Goal: Task Accomplishment & Management: Manage account settings

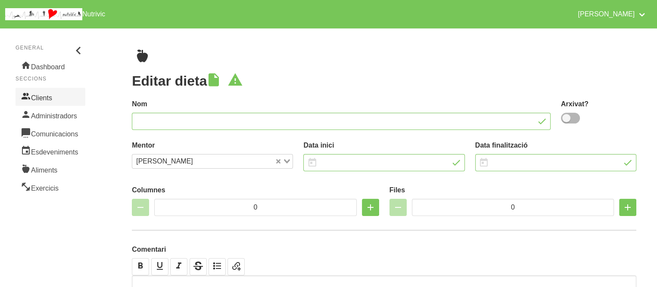
click at [50, 99] on link "Clients" at bounding box center [51, 97] width 70 height 18
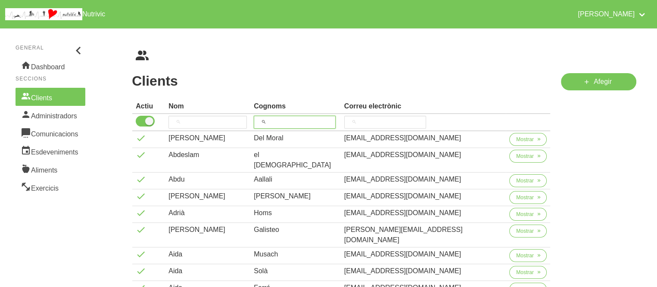
click at [314, 126] on input "search" at bounding box center [295, 122] width 82 height 13
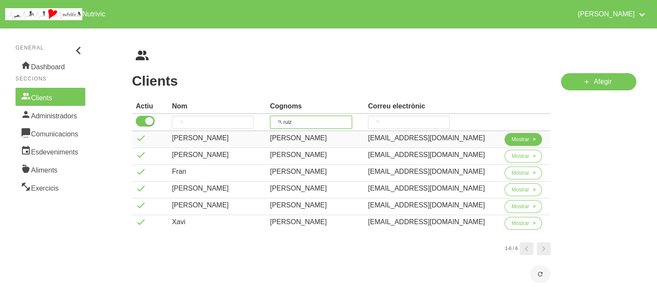
type input "ruiz"
click at [505, 140] on button "Mostrar" at bounding box center [522, 139] width 37 height 13
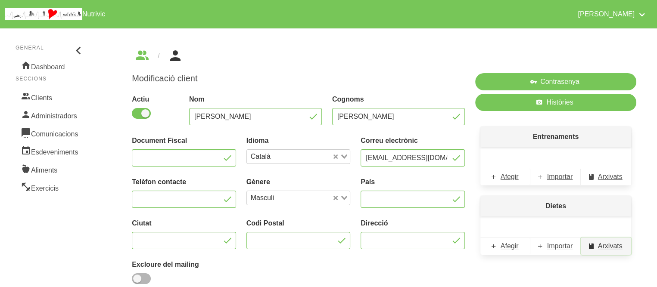
click at [603, 248] on span "Arxivats" at bounding box center [610, 246] width 25 height 10
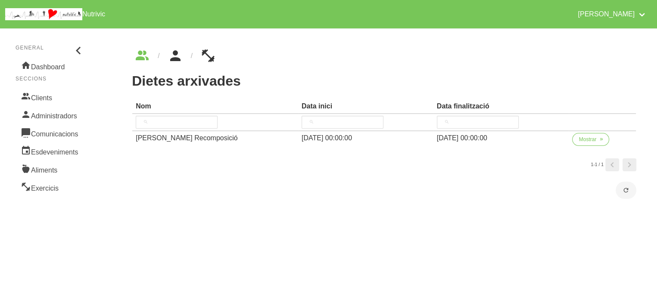
click at [176, 62] on icon "breadcrumbs" at bounding box center [176, 55] width 16 height 23
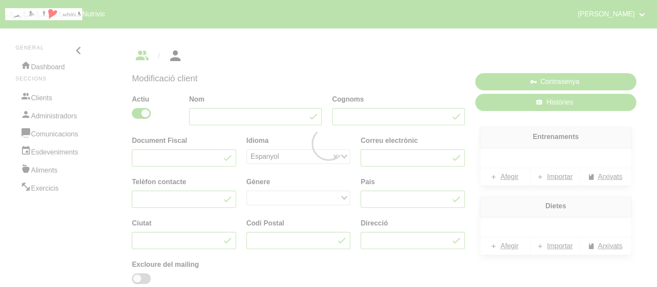
type input "[PERSON_NAME]"
type input "[EMAIL_ADDRESS][DOMAIN_NAME]"
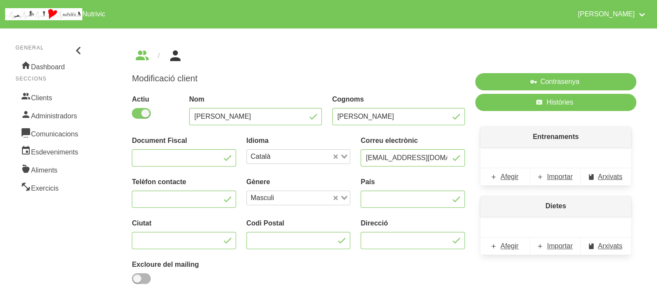
click at [140, 108] on span at bounding box center [141, 113] width 19 height 11
click at [137, 111] on input "checkbox" at bounding box center [135, 114] width 6 height 6
checkbox input "false"
click at [120, 165] on div "Modificació client Actiu Nom [PERSON_NAME] Document Fiscal Idioma Català Loadin…" at bounding box center [384, 183] width 546 height 311
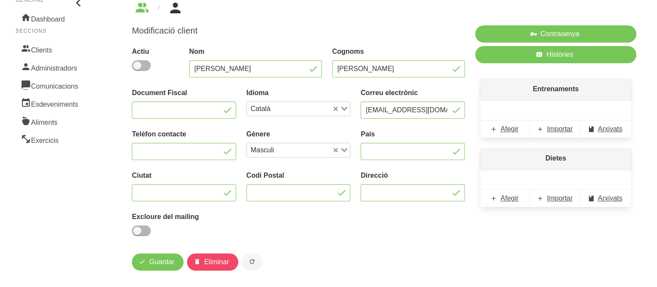
scroll to position [57, 0]
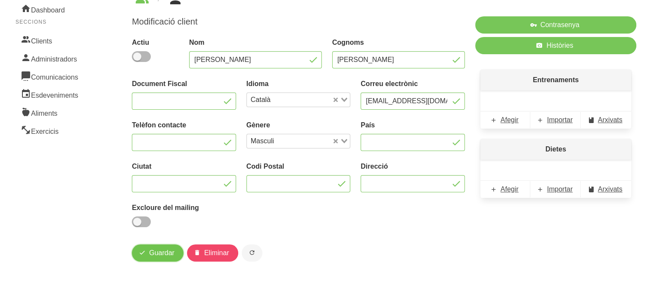
click at [167, 255] on span "Guardar" at bounding box center [161, 253] width 25 height 10
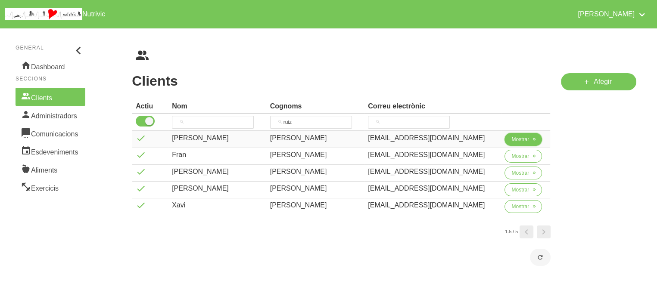
click at [522, 137] on span "Mostrar" at bounding box center [520, 140] width 18 height 8
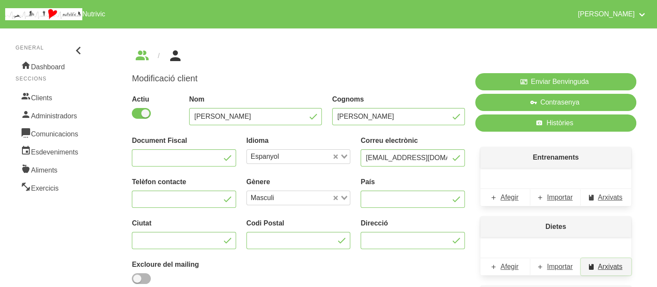
click at [606, 267] on span "Arxivats" at bounding box center [610, 267] width 25 height 10
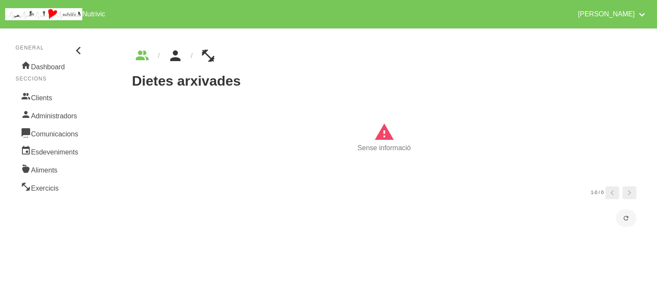
click at [185, 53] on link "breadcrumbs" at bounding box center [175, 56] width 31 height 14
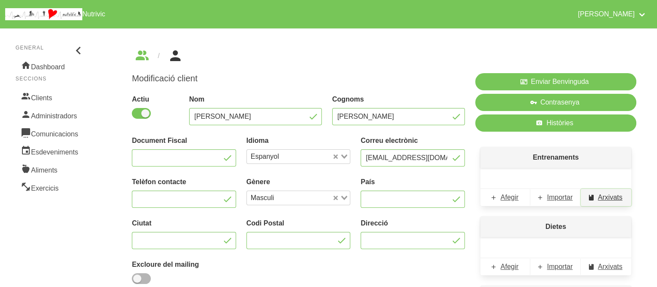
click at [620, 198] on span "Arxivats" at bounding box center [610, 198] width 25 height 10
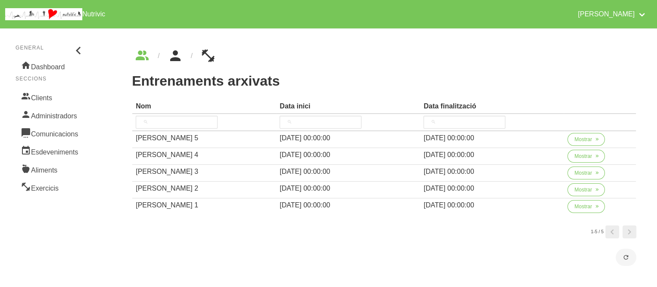
click at [181, 61] on icon "breadcrumbs" at bounding box center [176, 55] width 16 height 23
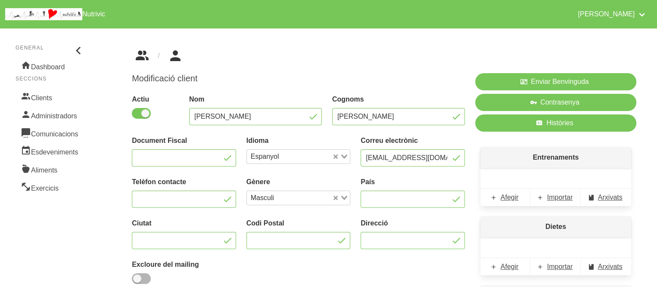
click at [149, 61] on icon "breadcrumbs" at bounding box center [142, 55] width 16 height 23
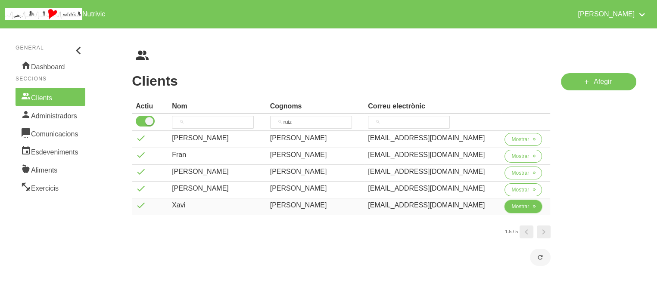
click at [512, 208] on span "Mostrar" at bounding box center [520, 207] width 18 height 8
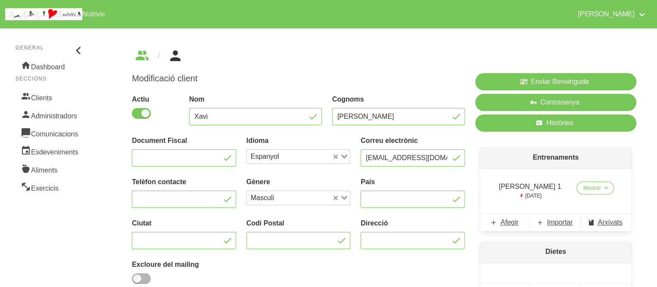
click at [475, 197] on div "Entrenaments [PERSON_NAME] 1 [DATE] Mostrar Afegir Importar Arxivats" at bounding box center [555, 189] width 161 height 94
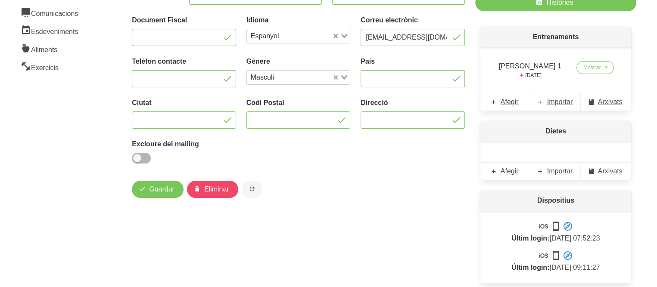
scroll to position [147, 0]
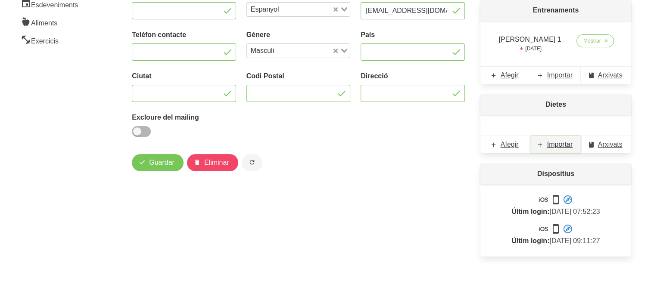
click at [569, 142] on span "Importar" at bounding box center [560, 145] width 26 height 10
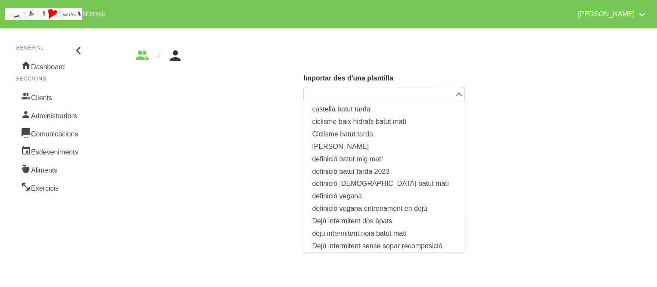
click at [450, 94] on input "Search for option" at bounding box center [378, 94] width 149 height 10
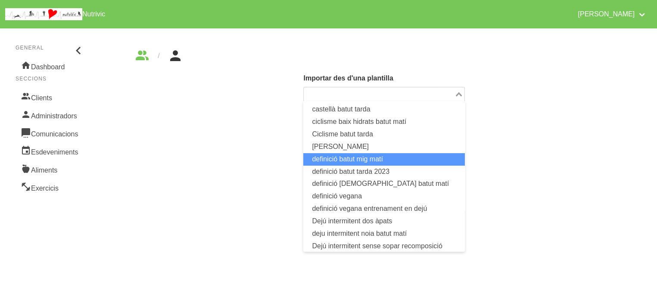
click at [395, 159] on li "definició batut mig matí" at bounding box center [383, 159] width 161 height 12
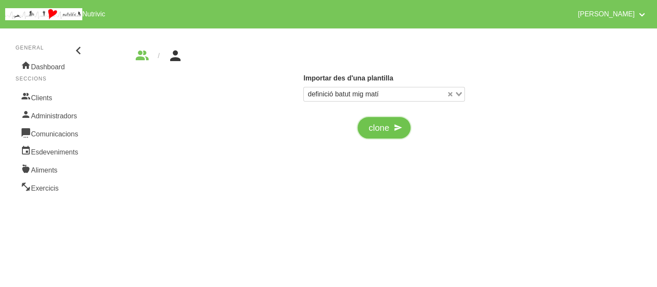
click at [386, 137] on button "clone" at bounding box center [383, 128] width 53 height 22
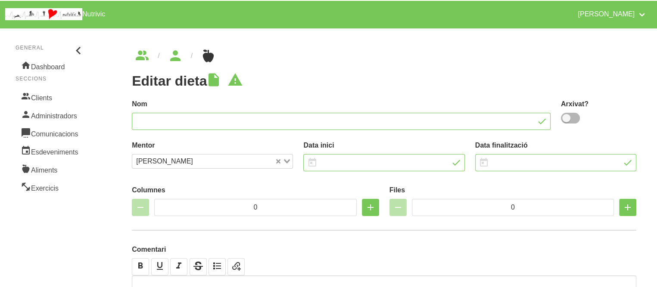
type input "definició batut mig matí"
type input "[DATE]"
type input "2"
type input "6"
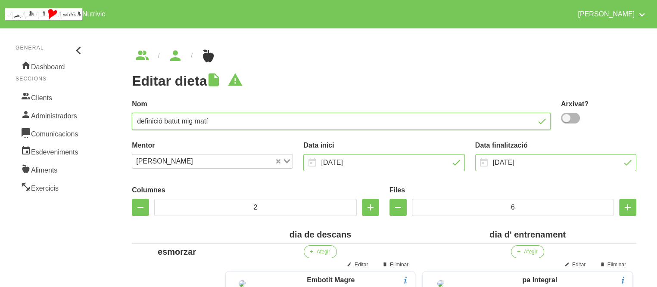
drag, startPoint x: 234, startPoint y: 120, endPoint x: 132, endPoint y: 130, distance: 102.1
click at [132, 130] on input "definició batut mig matí" at bounding box center [341, 121] width 419 height 17
type input "[PERSON_NAME]"
click at [572, 117] on span at bounding box center [570, 118] width 19 height 11
click at [566, 117] on input "checkbox" at bounding box center [564, 118] width 6 height 6
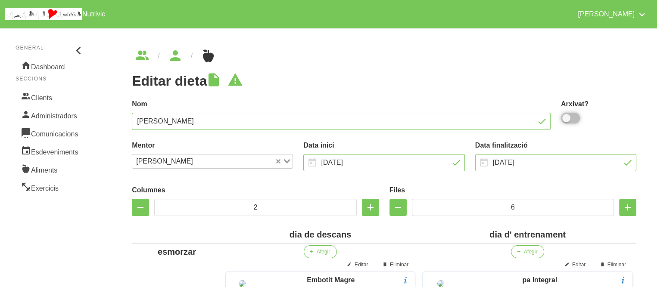
checkbox input "true"
click at [462, 84] on h1 "Editar dieta" at bounding box center [384, 81] width 504 height 16
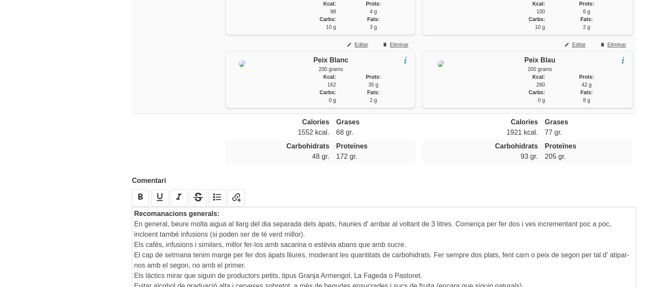
scroll to position [1404, 0]
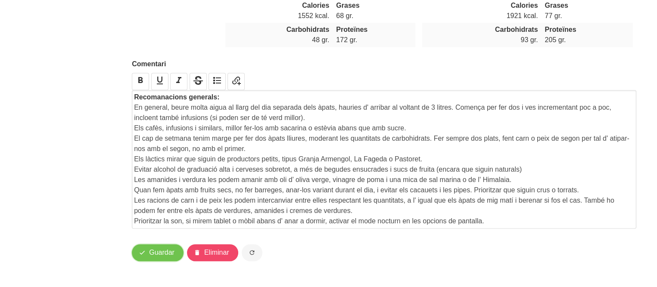
click at [157, 256] on span "Guardar" at bounding box center [161, 253] width 25 height 10
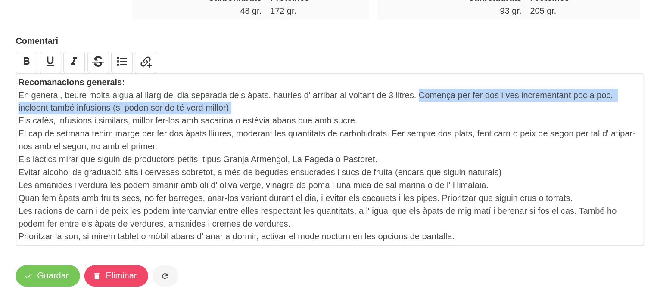
drag, startPoint x: 456, startPoint y: 107, endPoint x: 463, endPoint y: 115, distance: 10.7
click at [463, 115] on p "En general, beure molta aigua al llarg del dia separada dels àpats, hauries d' …" at bounding box center [384, 113] width 500 height 21
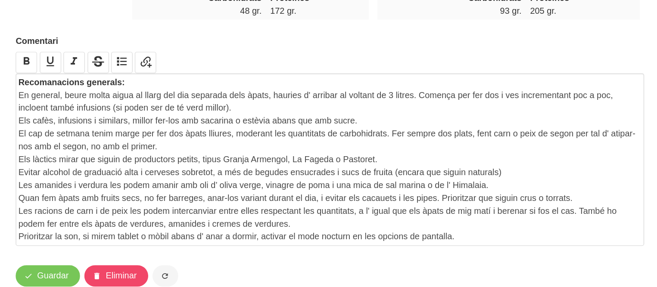
scroll to position [1394, 0]
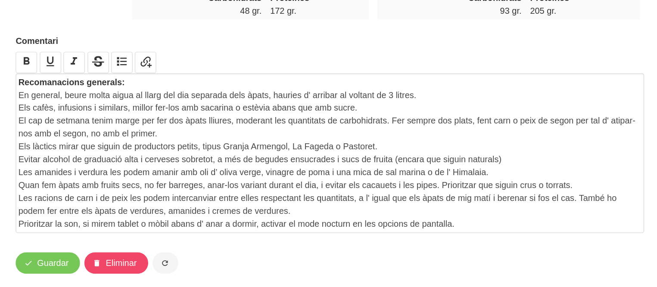
drag, startPoint x: 495, startPoint y: 218, endPoint x: 494, endPoint y: 211, distance: 7.1
click at [494, 211] on div "Recomanacions generals: En general, beure molta aigua al llarg del dia separada…" at bounding box center [384, 165] width 500 height 124
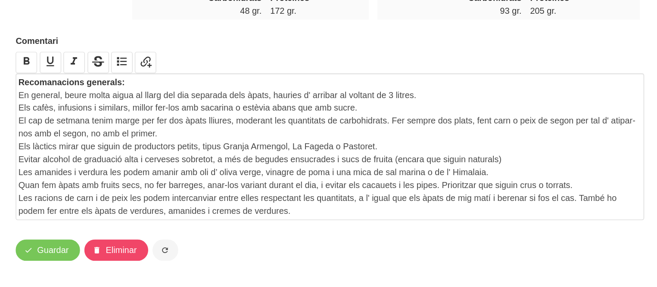
click at [421, 85] on label "Comentari" at bounding box center [384, 85] width 504 height 10
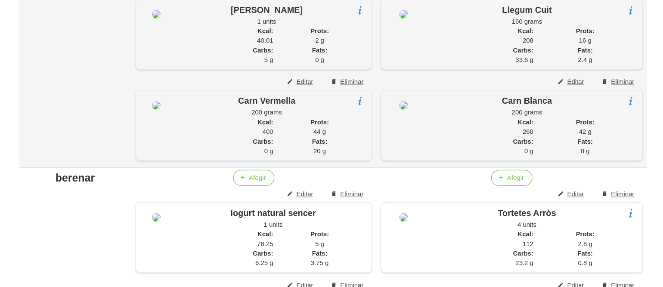
scroll to position [857, 0]
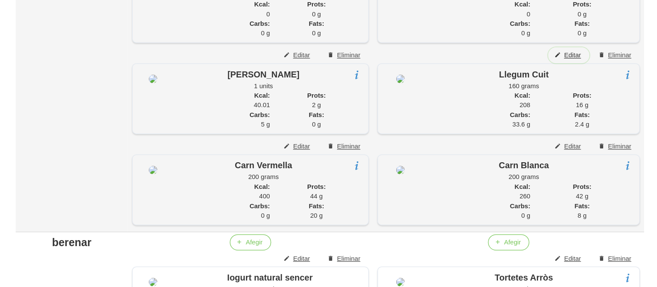
click at [578, 48] on span "Editar" at bounding box center [578, 44] width 13 height 8
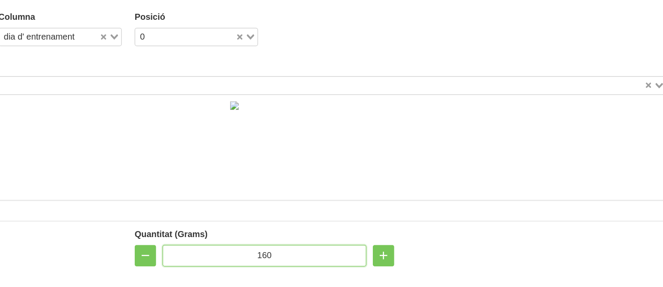
click at [335, 202] on input "160" at bounding box center [332, 205] width 164 height 17
type input "150"
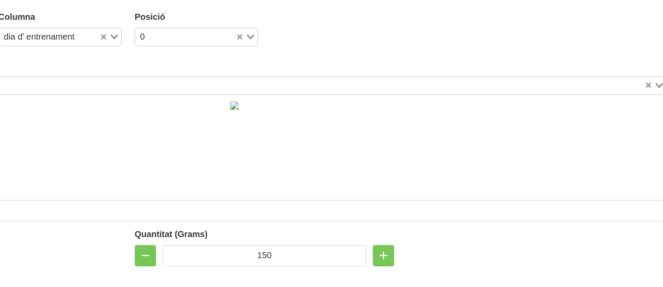
click at [190, 187] on div at bounding box center [112, 198] width 219 height 41
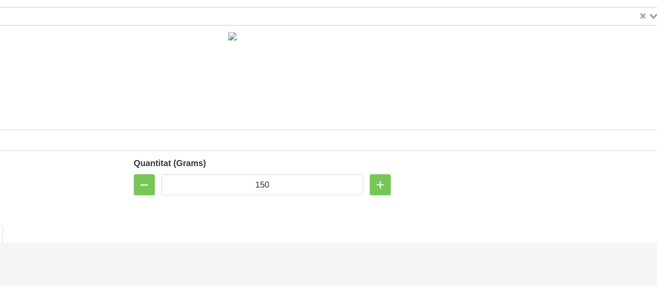
scroll to position [856, 0]
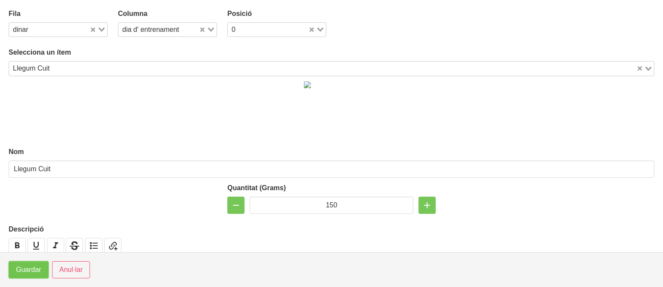
click at [22, 267] on span "Guardar" at bounding box center [28, 270] width 25 height 10
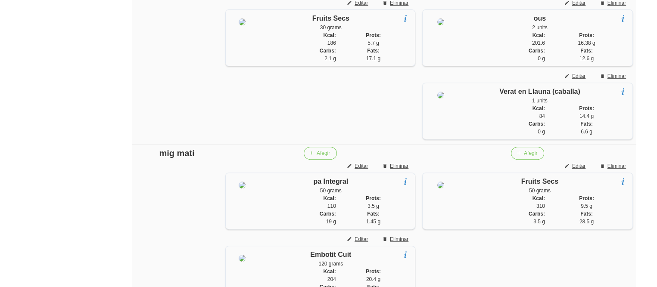
scroll to position [426, 0]
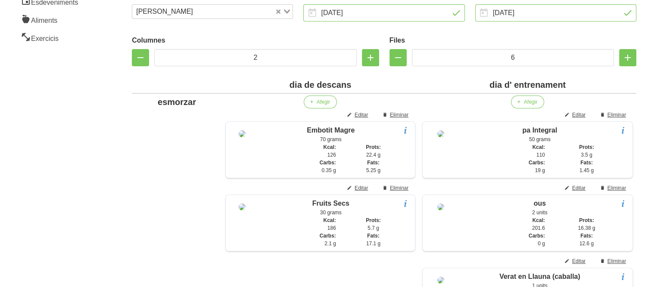
scroll to position [150, 0]
click at [611, 116] on span "Eliminar" at bounding box center [616, 115] width 19 height 8
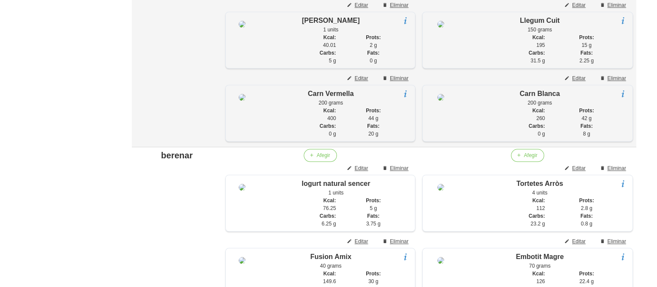
scroll to position [925, 0]
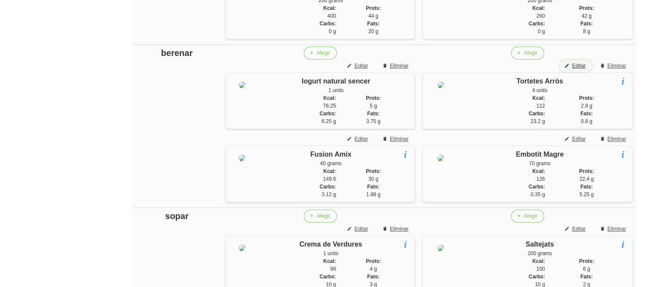
click at [580, 70] on span "Editar" at bounding box center [578, 66] width 13 height 8
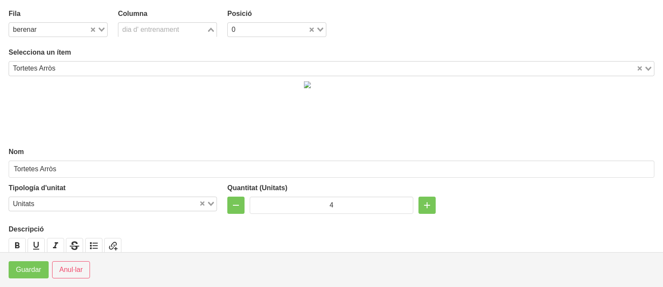
click at [157, 27] on div "dia d' entrenament" at bounding box center [162, 29] width 88 height 12
click at [154, 41] on span "dia de descans" at bounding box center [150, 44] width 47 height 7
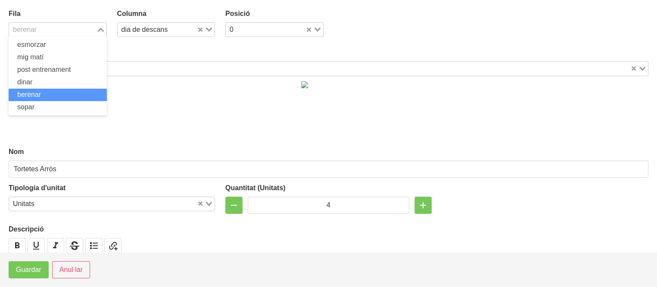
click at [78, 31] on input "Search for option" at bounding box center [53, 30] width 86 height 10
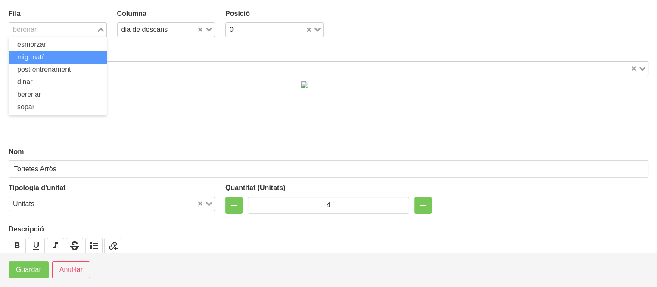
click at [59, 56] on li "mig matí" at bounding box center [58, 57] width 98 height 12
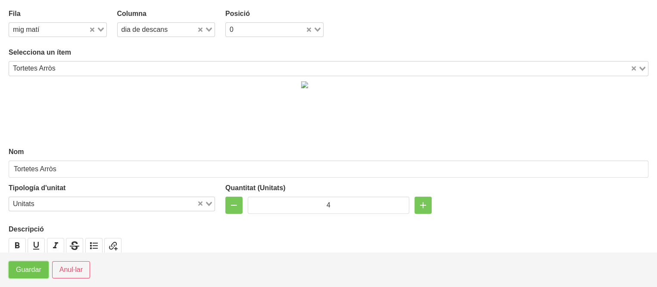
click at [33, 265] on span "Guardar" at bounding box center [28, 270] width 25 height 10
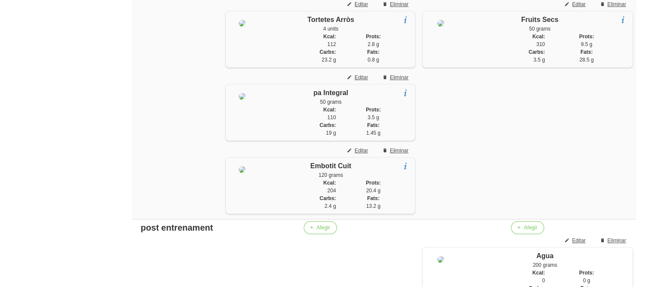
scroll to position [426, 0]
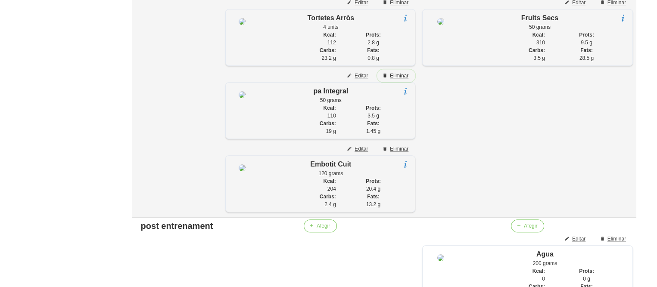
click at [396, 80] on span "Eliminar" at bounding box center [399, 76] width 19 height 8
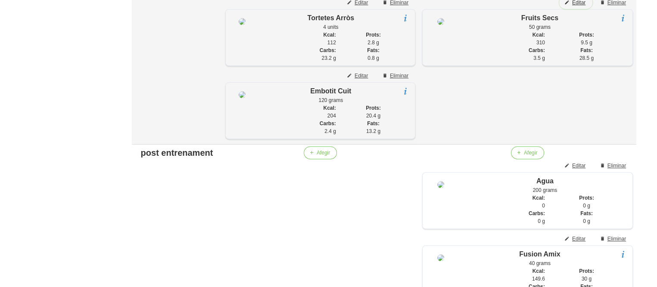
click at [573, 6] on span "Editar" at bounding box center [578, 3] width 13 height 8
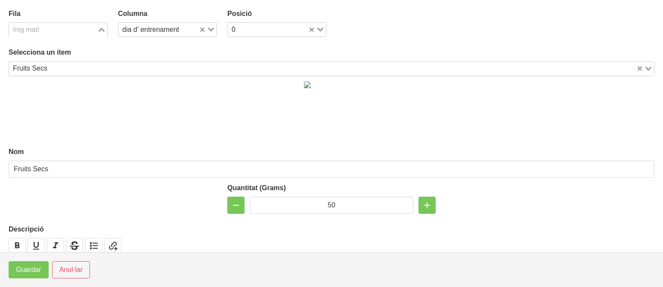
click at [56, 32] on input "Search for option" at bounding box center [53, 30] width 87 height 10
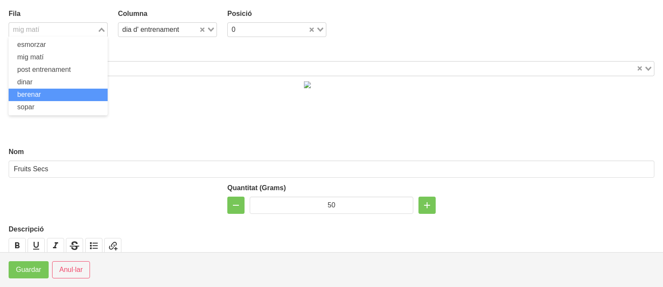
click at [39, 93] on span "berenar" at bounding box center [29, 94] width 24 height 7
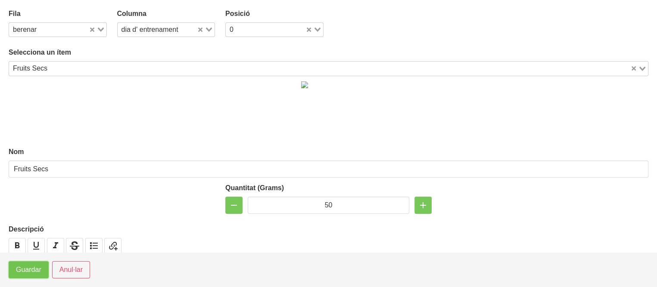
click at [23, 267] on span "Guardar" at bounding box center [28, 270] width 25 height 10
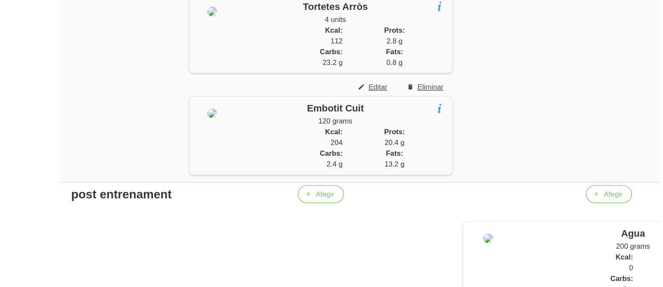
scroll to position [397, 0]
click at [360, 109] on span "Editar" at bounding box center [360, 105] width 13 height 8
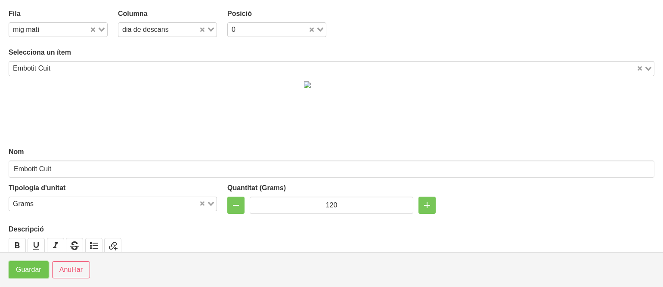
click at [42, 267] on button "Guardar" at bounding box center [29, 269] width 40 height 17
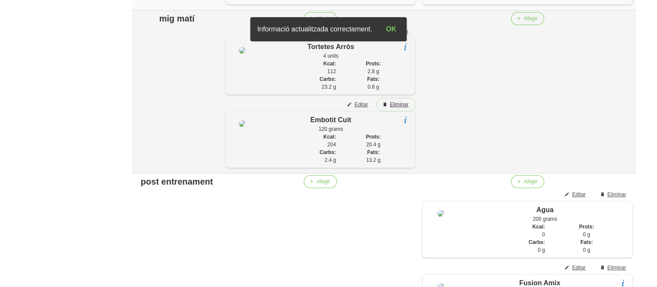
click at [401, 109] on span "Eliminar" at bounding box center [399, 105] width 19 height 8
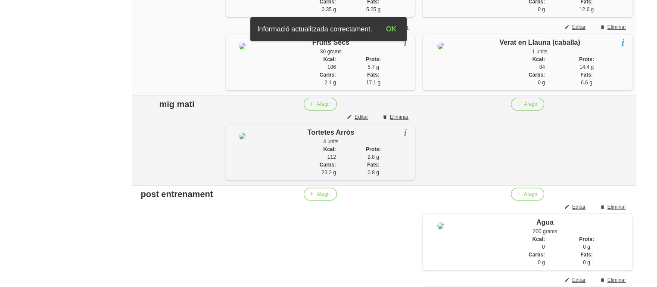
scroll to position [259, 0]
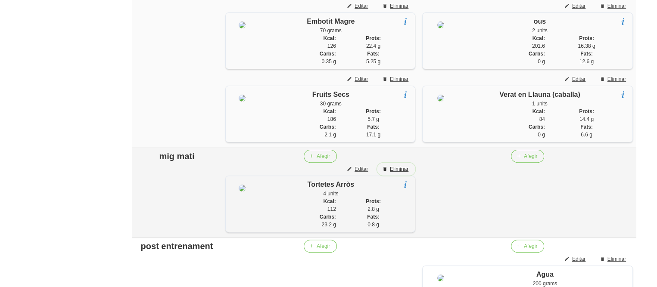
click at [399, 172] on button "Eliminar" at bounding box center [396, 169] width 38 height 13
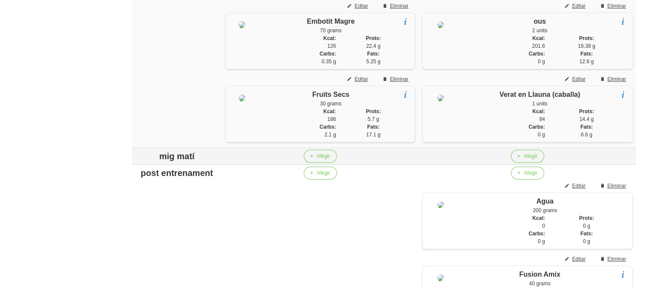
click at [169, 163] on div "mig matí" at bounding box center [176, 156] width 83 height 13
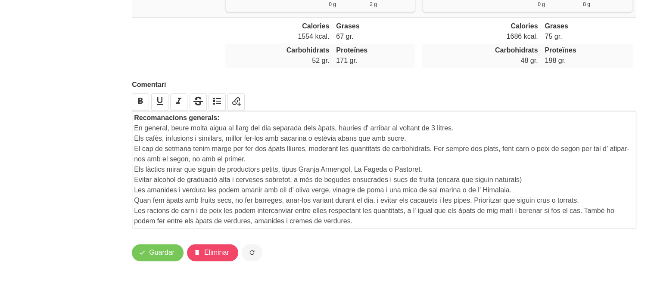
scroll to position [1163, 0]
click at [158, 254] on span "Guardar" at bounding box center [161, 253] width 25 height 10
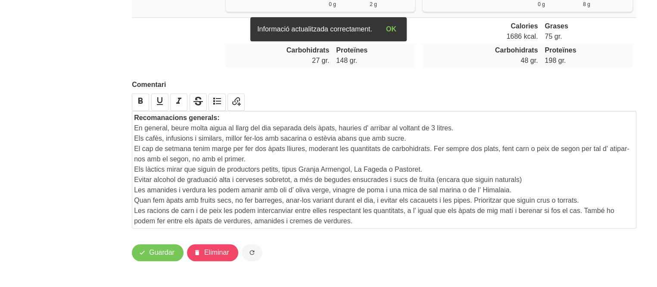
click at [391, 220] on p "Les racions de carn i de peix les podem intercanviar entre elles respectant les…" at bounding box center [384, 216] width 500 height 21
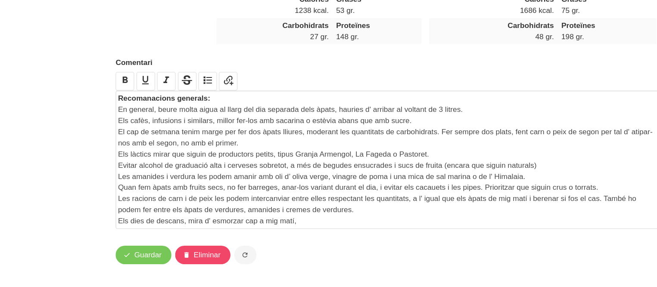
scroll to position [1163, 0]
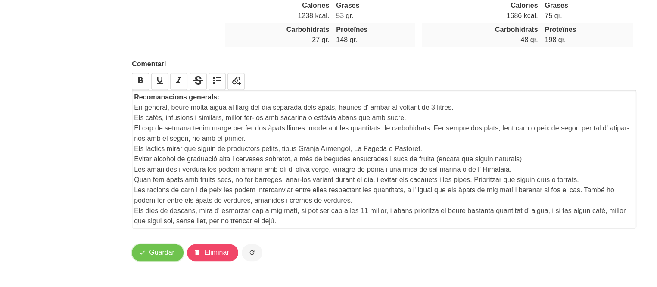
click at [165, 258] on span "Guardar" at bounding box center [161, 253] width 25 height 10
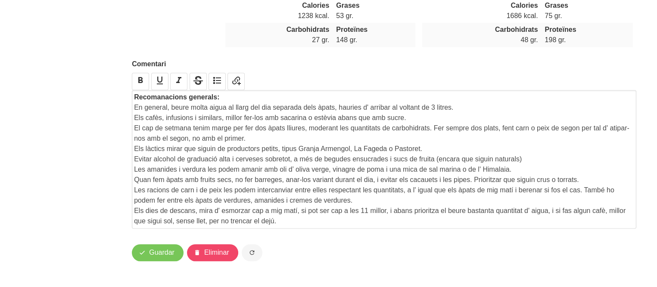
click at [286, 74] on div "Comentari Recomanacions generals: En general, beure molta aigua al llarg del di…" at bounding box center [384, 144] width 515 height 180
click at [161, 261] on button "Guardar" at bounding box center [158, 252] width 52 height 17
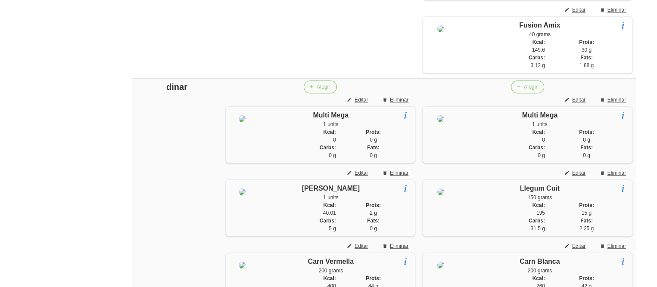
scroll to position [491, 0]
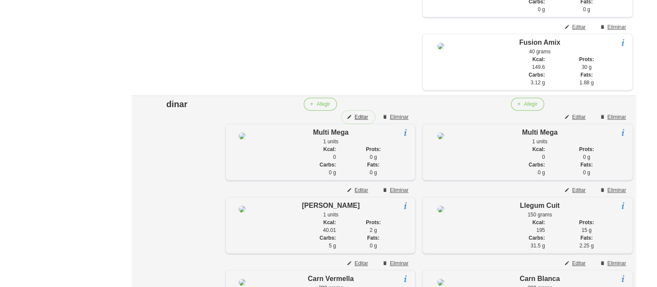
click at [357, 121] on span "Editar" at bounding box center [360, 117] width 13 height 8
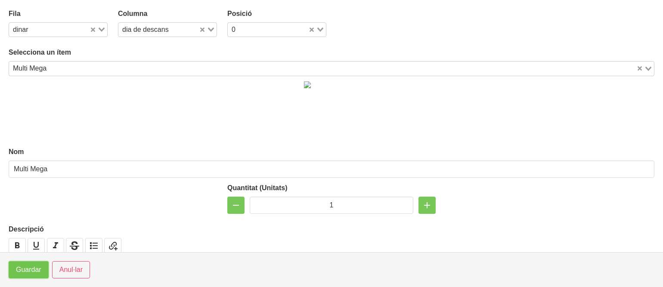
click at [29, 270] on span "Guardar" at bounding box center [28, 270] width 25 height 10
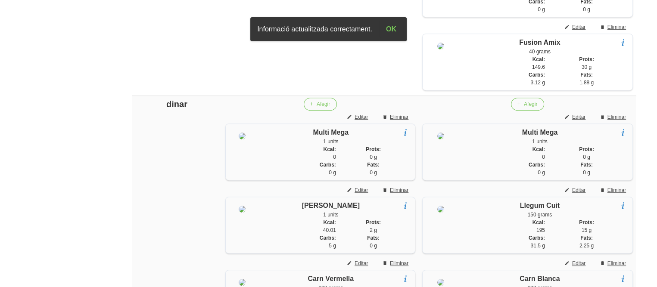
click at [110, 155] on div "Editar dieta false aceb6cab-6fb8-419a-bbb6-dec68b19685b Nom [PERSON_NAME]? Ment…" at bounding box center [384, 240] width 556 height 1417
click at [314, 111] on button "Afegir" at bounding box center [320, 104] width 33 height 13
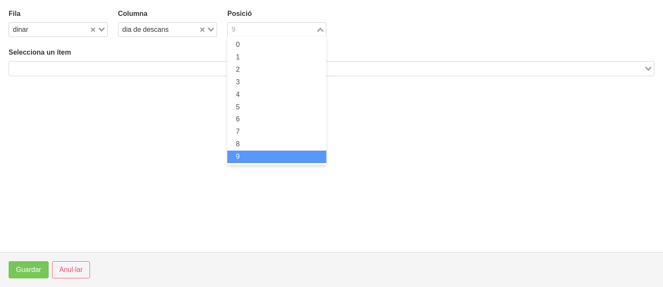
click at [235, 32] on div "9" at bounding box center [272, 29] width 88 height 12
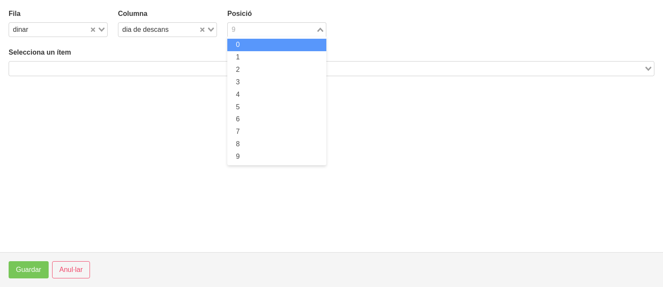
click at [236, 44] on li "0" at bounding box center [276, 45] width 99 height 12
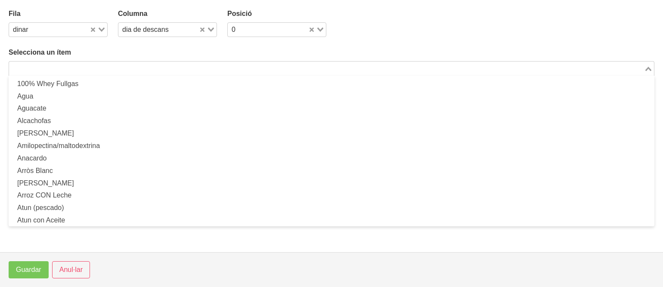
click at [203, 73] on input "Search for option" at bounding box center [327, 68] width 634 height 10
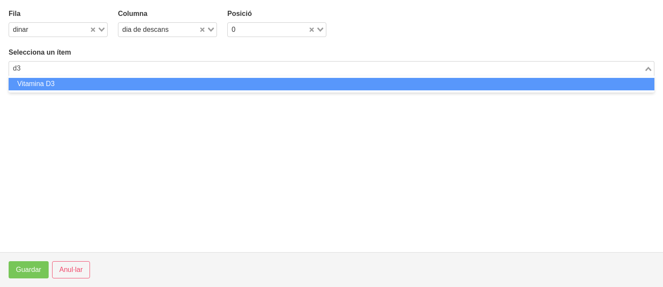
click at [181, 80] on li "Vitamina D3" at bounding box center [332, 84] width 646 height 12
type input "d3"
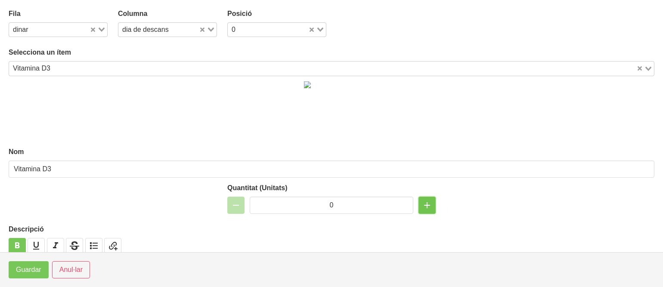
click at [422, 206] on icon "button" at bounding box center [427, 206] width 10 height 16
type input "1"
click at [22, 268] on span "Guardar" at bounding box center [28, 270] width 25 height 10
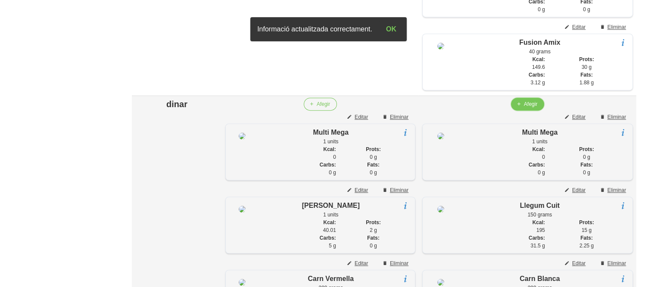
click at [527, 108] on span "Afegir" at bounding box center [530, 104] width 13 height 8
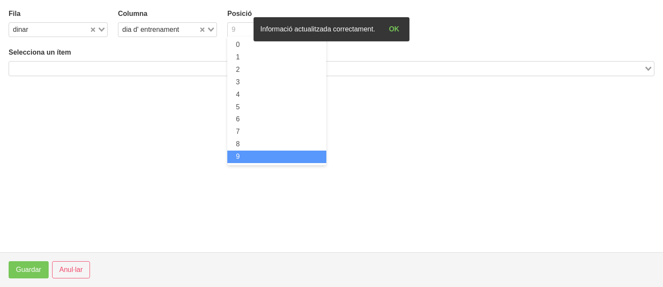
click at [233, 30] on div "9" at bounding box center [272, 29] width 88 height 12
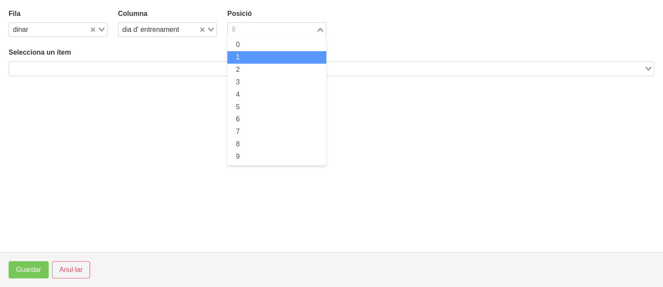
click at [236, 55] on li "1" at bounding box center [276, 57] width 99 height 12
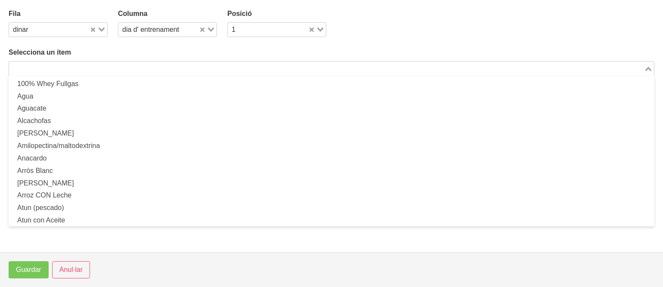
click at [217, 65] on input "Search for option" at bounding box center [327, 68] width 634 height 10
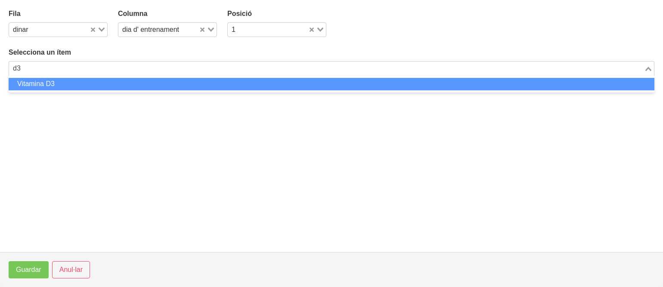
click at [192, 77] on ul "Vitamina D3" at bounding box center [332, 84] width 646 height 17
click at [192, 80] on li "Vitamina D3" at bounding box center [332, 84] width 646 height 12
type input "d3"
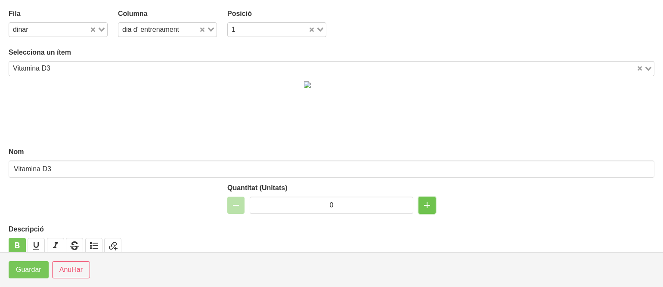
click at [424, 204] on icon "button" at bounding box center [427, 206] width 10 height 16
type input "1"
click at [28, 270] on span "Guardar" at bounding box center [28, 270] width 25 height 10
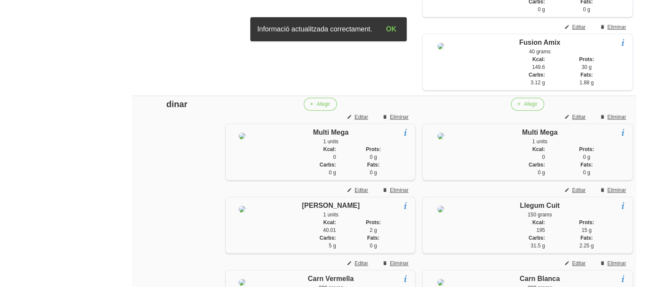
click at [31, 199] on aside "General Dashboard Seccions Clients Administradors Comunicacions Esdeveniments A…" at bounding box center [50, 277] width 111 height 1490
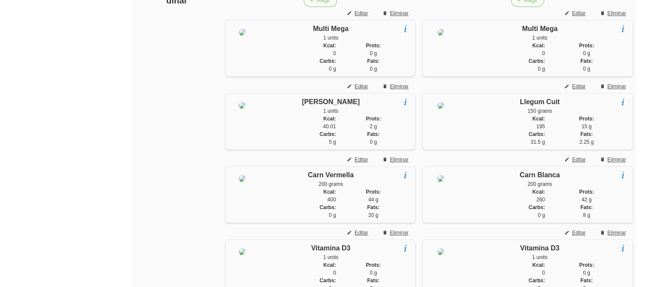
scroll to position [594, 0]
click at [361, 18] on span "Editar" at bounding box center [360, 14] width 13 height 8
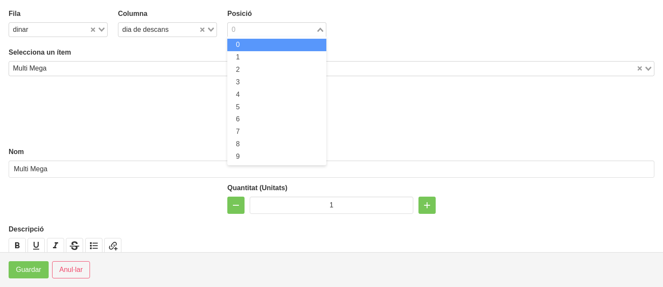
click at [262, 31] on input "Search for option" at bounding box center [272, 30] width 87 height 10
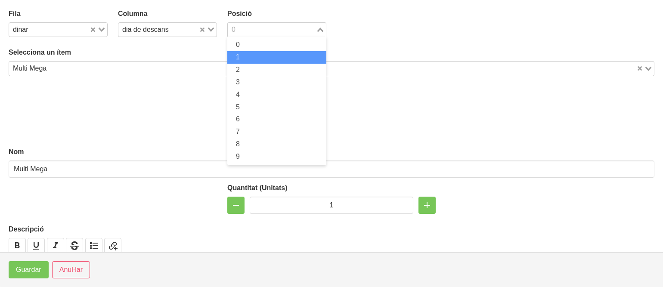
click at [255, 55] on li "1" at bounding box center [276, 57] width 99 height 12
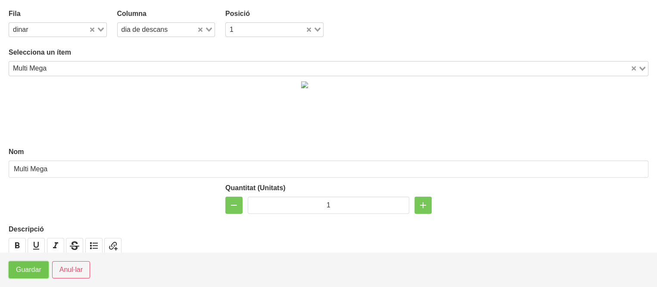
click at [35, 265] on span "Guardar" at bounding box center [28, 270] width 25 height 10
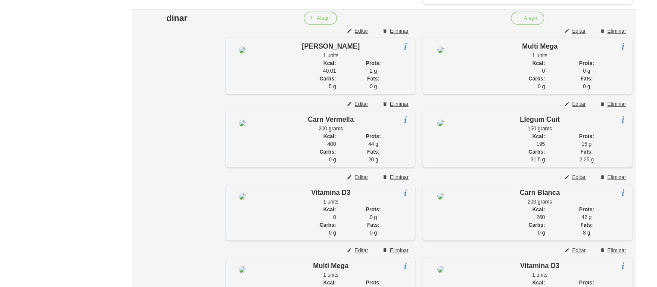
scroll to position [577, 0]
click at [357, 35] on span "Editar" at bounding box center [360, 31] width 13 height 8
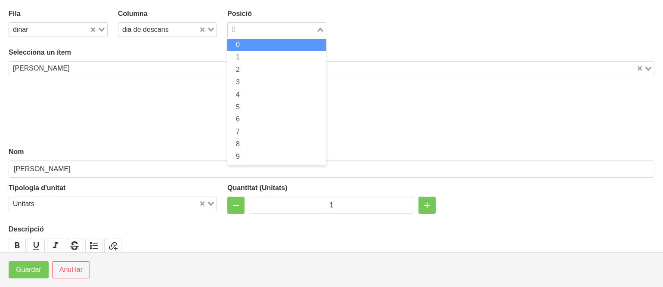
click at [243, 26] on input "Search for option" at bounding box center [272, 30] width 87 height 10
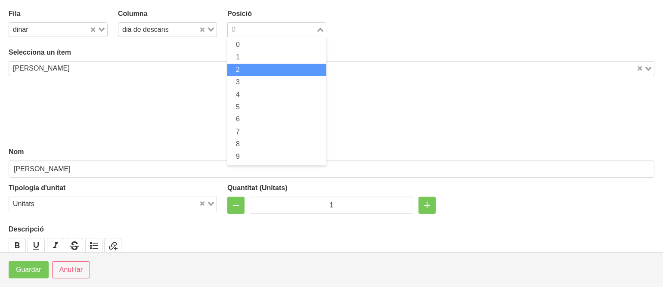
click at [238, 70] on li "2" at bounding box center [276, 70] width 99 height 12
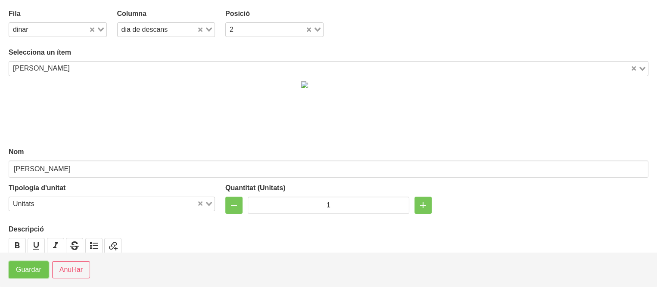
click at [26, 266] on span "Guardar" at bounding box center [28, 270] width 25 height 10
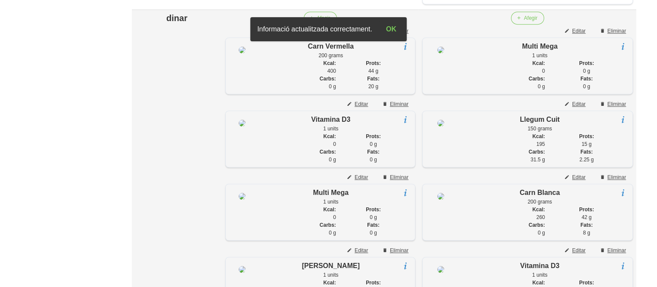
click at [363, 35] on span "Editar" at bounding box center [360, 31] width 13 height 8
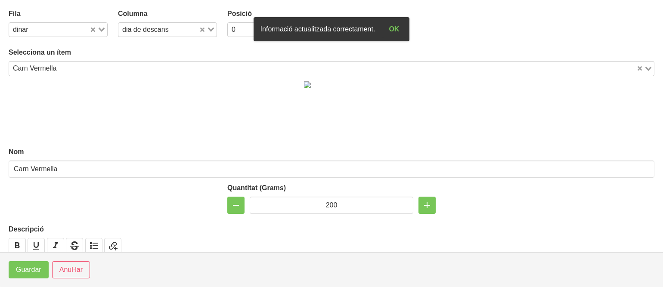
click at [249, 34] on input "Search for option" at bounding box center [273, 30] width 69 height 10
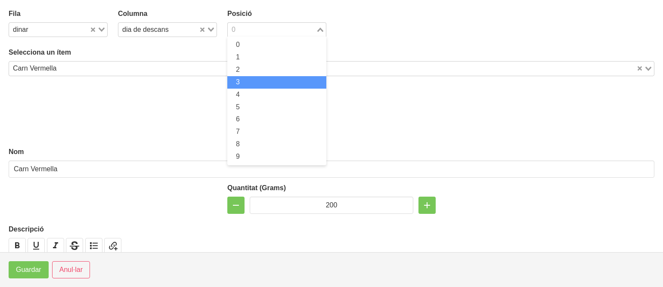
click at [239, 81] on li "3" at bounding box center [276, 82] width 99 height 12
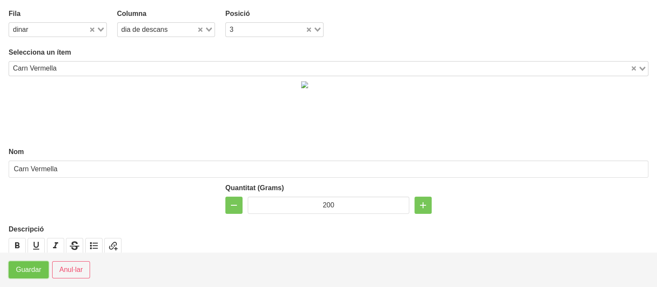
click at [25, 270] on span "Guardar" at bounding box center [28, 270] width 25 height 10
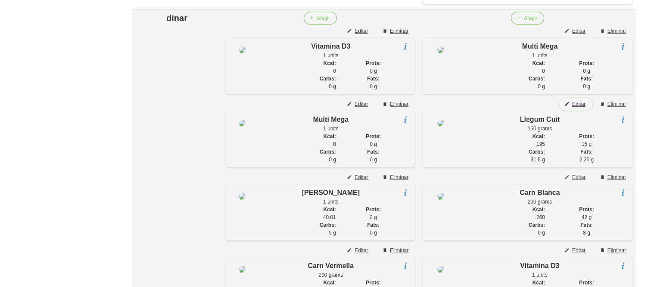
click at [584, 111] on button "Editar" at bounding box center [575, 104] width 33 height 13
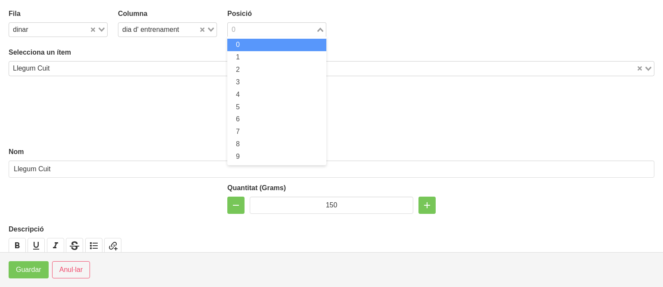
click at [237, 28] on input "Search for option" at bounding box center [272, 30] width 87 height 10
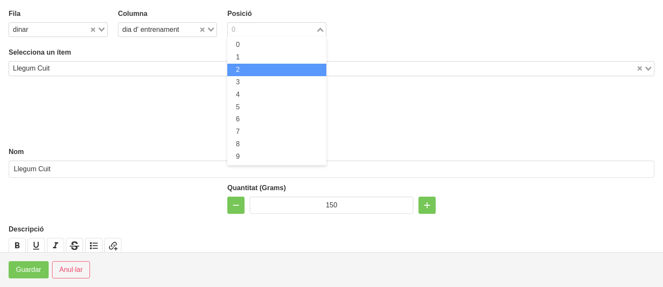
click at [237, 67] on span "2" at bounding box center [238, 69] width 4 height 7
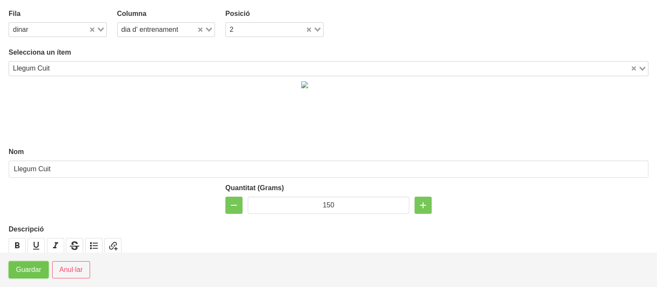
click at [19, 266] on span "Guardar" at bounding box center [28, 270] width 25 height 10
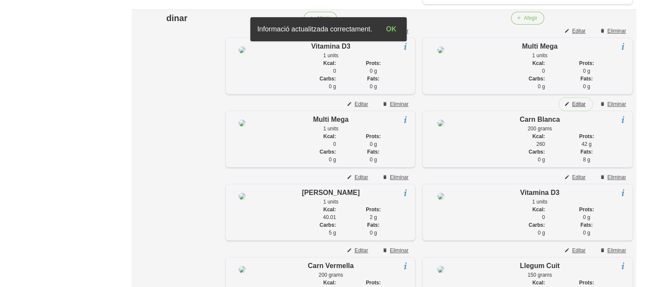
click at [577, 108] on span "Editar" at bounding box center [578, 104] width 13 height 8
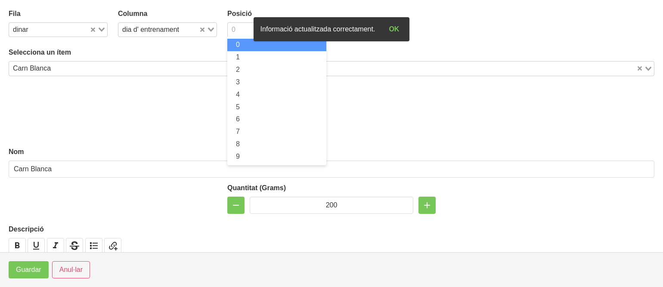
click at [238, 32] on input "Search for option" at bounding box center [272, 30] width 87 height 10
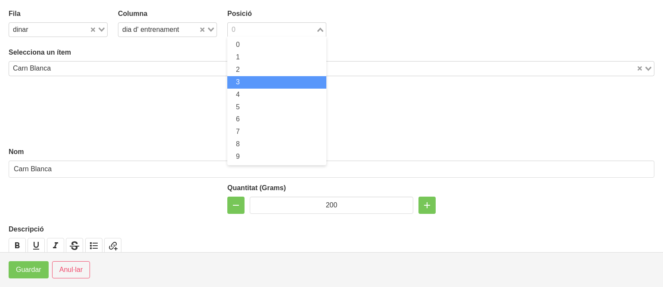
click at [243, 87] on li "3" at bounding box center [276, 82] width 99 height 12
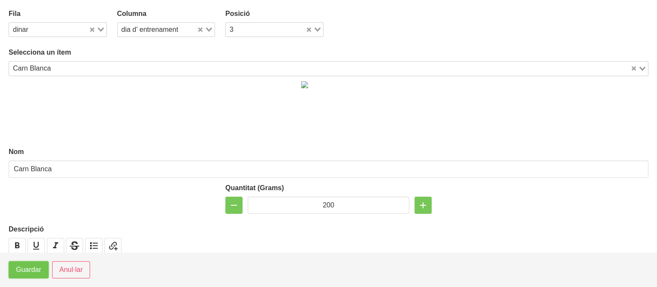
click at [30, 262] on button "Guardar" at bounding box center [29, 269] width 40 height 17
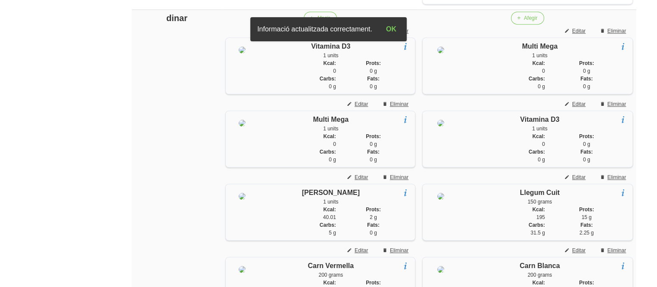
click at [50, 221] on aside "General Dashboard Seccions Clients Administradors Comunicacions Esdeveniments A…" at bounding box center [50, 191] width 111 height 1490
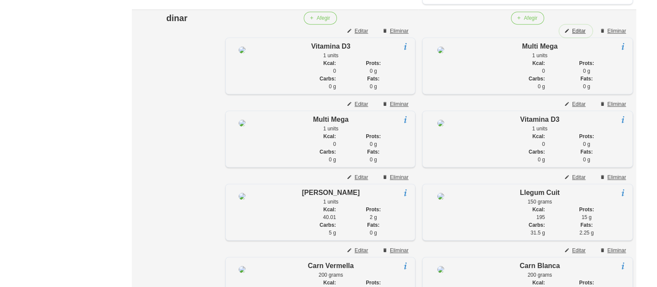
click at [575, 35] on span "Editar" at bounding box center [578, 31] width 13 height 8
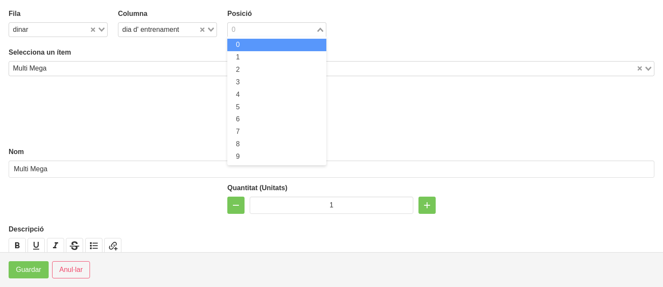
click at [285, 35] on div "0 Loading..." at bounding box center [276, 29] width 99 height 15
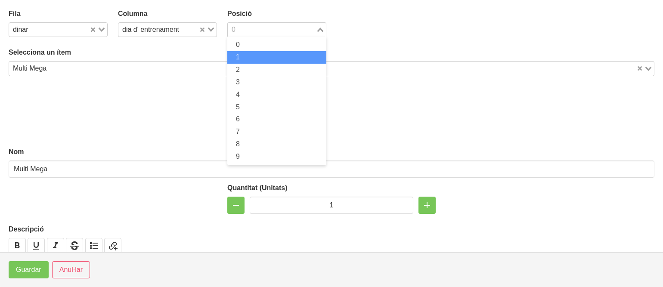
click at [274, 57] on li "1" at bounding box center [276, 57] width 99 height 12
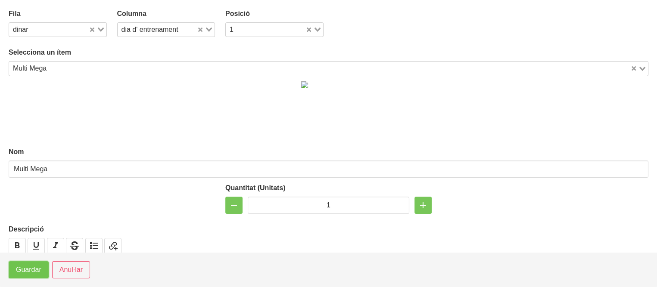
click at [30, 269] on span "Guardar" at bounding box center [28, 270] width 25 height 10
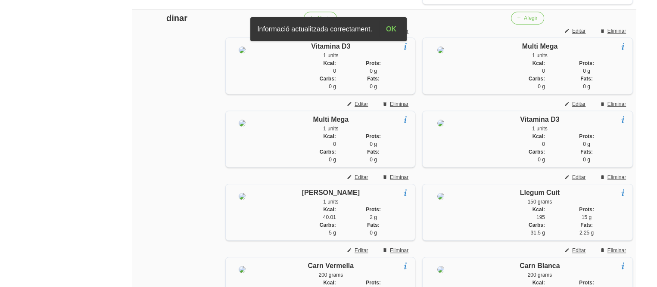
click at [49, 217] on aside "General Dashboard Seccions Clients Administradors Comunicacions Esdeveniments A…" at bounding box center [50, 191] width 111 height 1490
click at [575, 35] on span "Editar" at bounding box center [578, 31] width 13 height 8
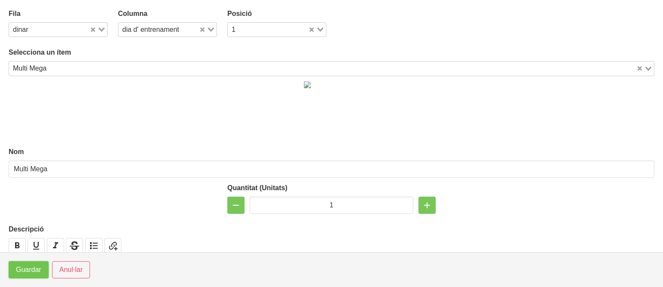
click at [28, 268] on span "Guardar" at bounding box center [28, 270] width 25 height 10
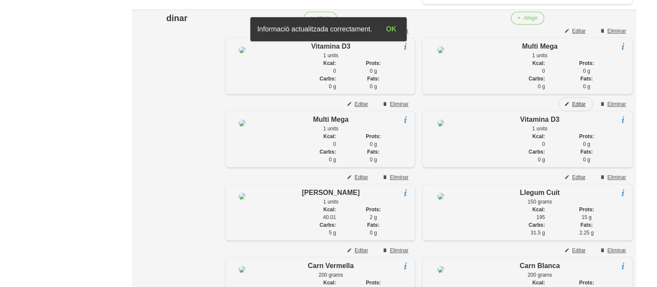
click at [574, 108] on span "Editar" at bounding box center [578, 104] width 13 height 8
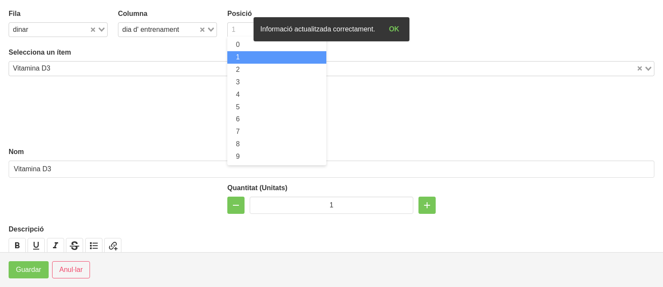
click at [241, 32] on input "Search for option" at bounding box center [272, 30] width 87 height 10
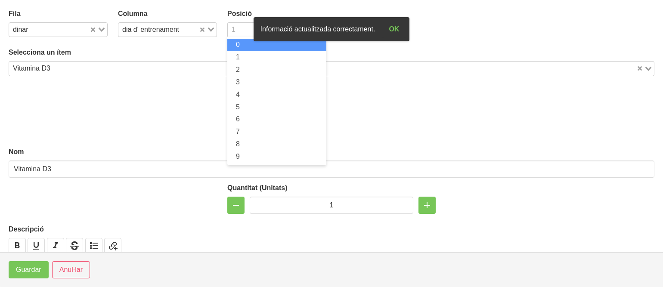
click at [241, 47] on li "0" at bounding box center [276, 45] width 99 height 12
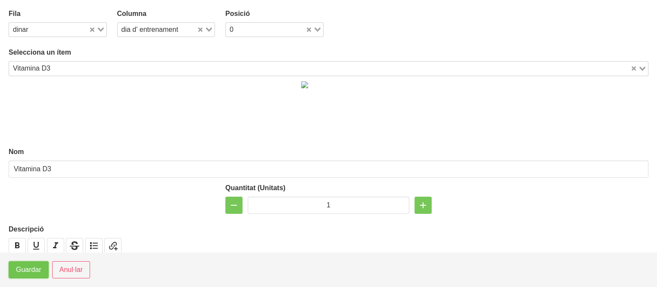
click at [22, 270] on span "Guardar" at bounding box center [28, 270] width 25 height 10
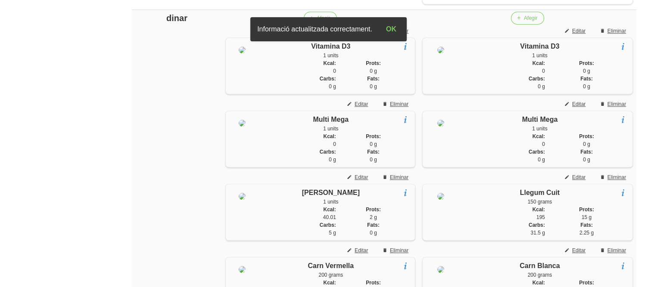
click at [53, 222] on aside "General Dashboard Seccions Clients Administradors Comunicacions Esdeveniments A…" at bounding box center [50, 191] width 111 height 1490
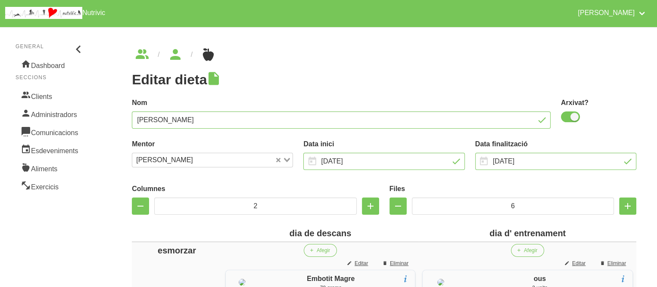
scroll to position [0, 0]
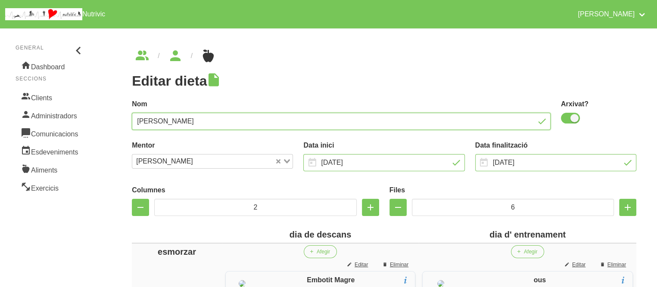
click at [207, 124] on input "[PERSON_NAME]" at bounding box center [341, 121] width 419 height 17
type input "[PERSON_NAME] recomposició"
click at [569, 113] on span at bounding box center [570, 118] width 19 height 11
click at [566, 115] on input "checkbox" at bounding box center [564, 118] width 6 height 6
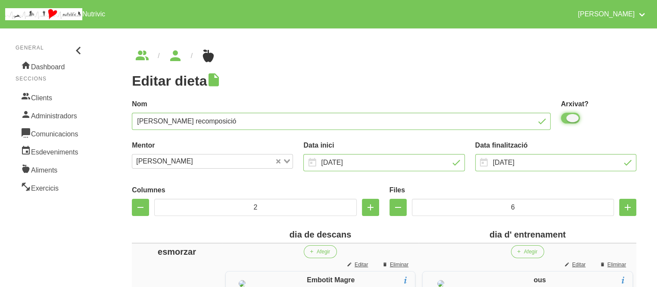
checkbox input "false"
click at [455, 84] on h1 "Editar dieta" at bounding box center [384, 81] width 504 height 16
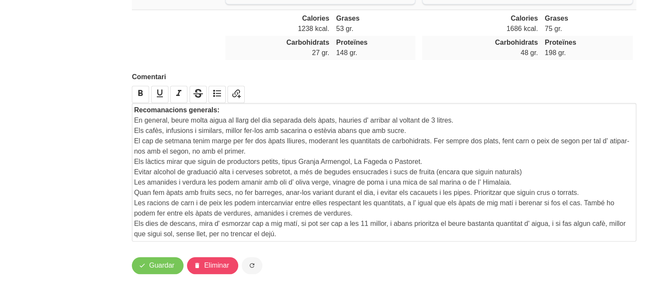
scroll to position [1265, 0]
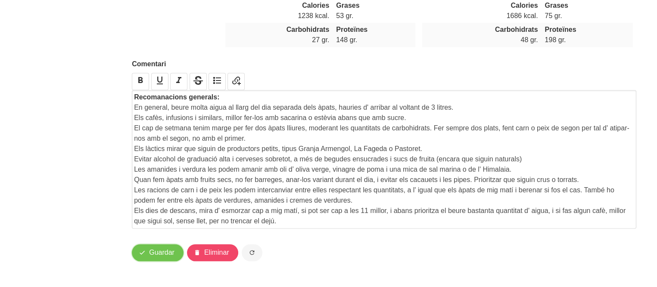
click at [161, 248] on span "Guardar" at bounding box center [161, 253] width 25 height 10
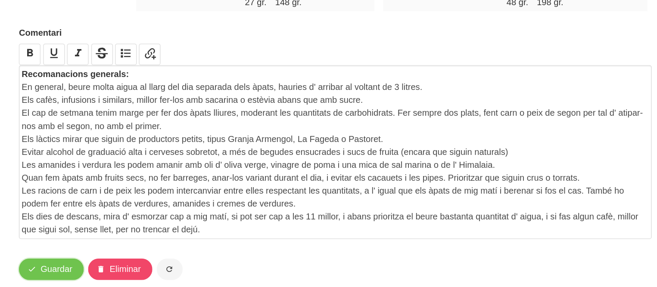
click at [154, 252] on span "Guardar" at bounding box center [161, 253] width 25 height 10
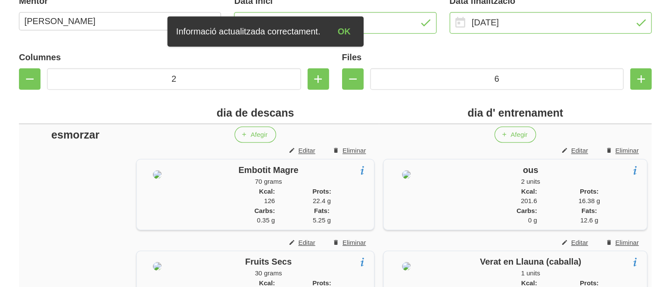
scroll to position [0, 0]
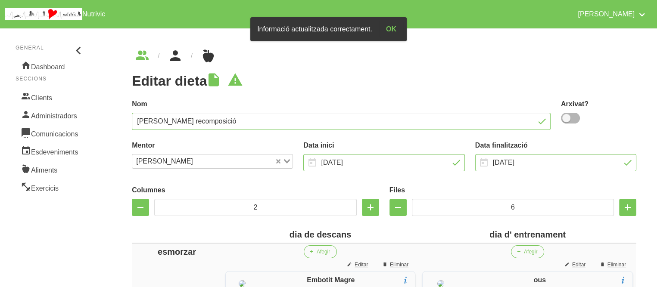
click at [175, 62] on icon "breadcrumbs" at bounding box center [176, 55] width 16 height 23
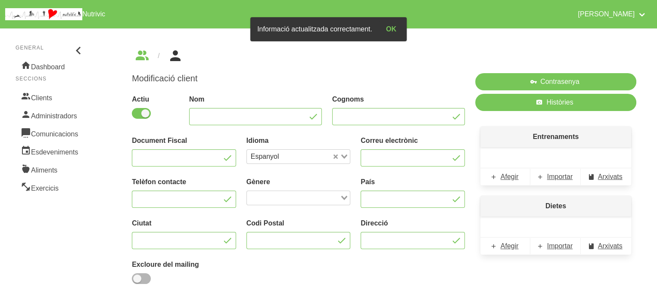
type input "Xavi"
type input "[PERSON_NAME]"
type input "[EMAIL_ADDRESS][DOMAIN_NAME]"
